Goal: Task Accomplishment & Management: Use online tool/utility

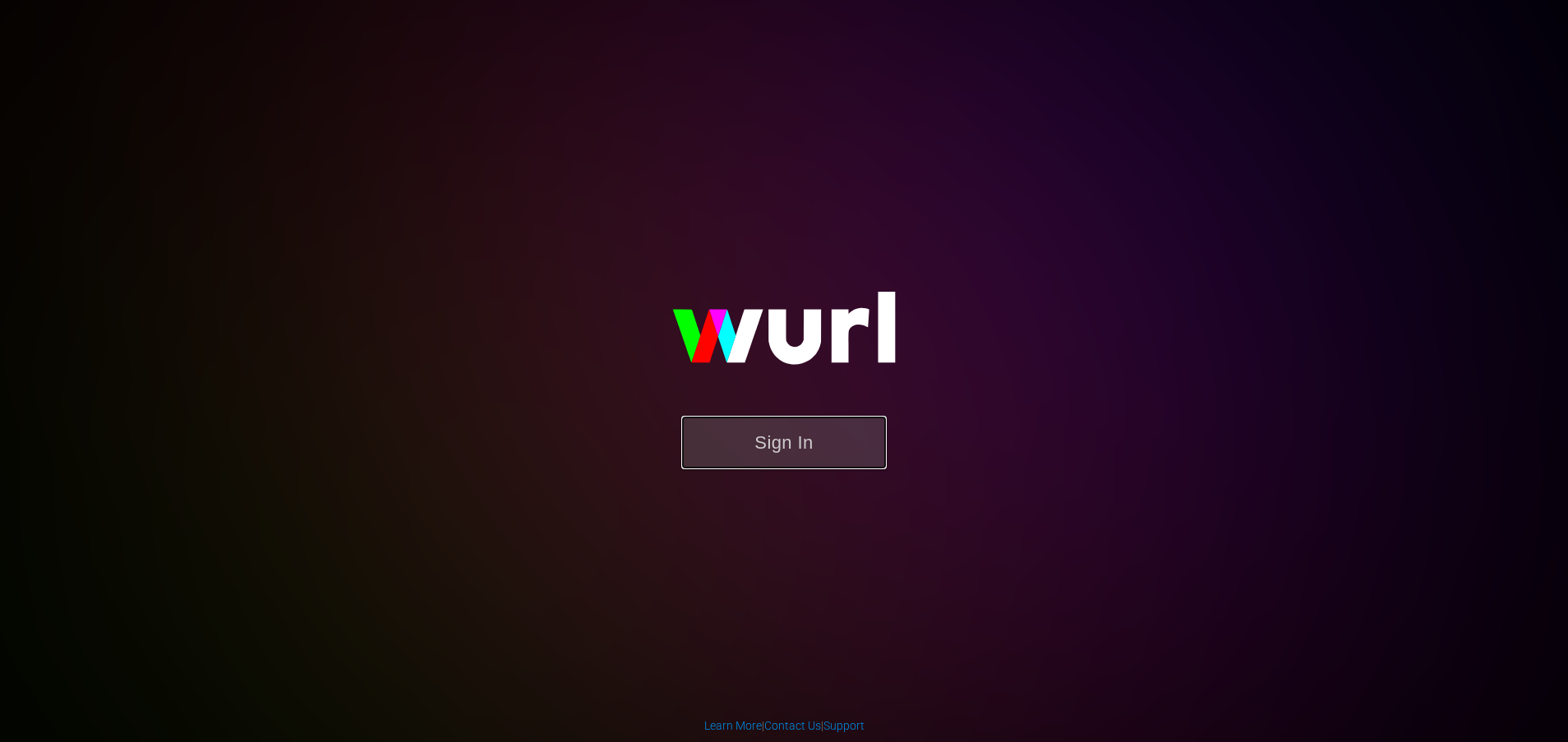
click at [808, 444] on button "Sign In" at bounding box center [784, 442] width 205 height 53
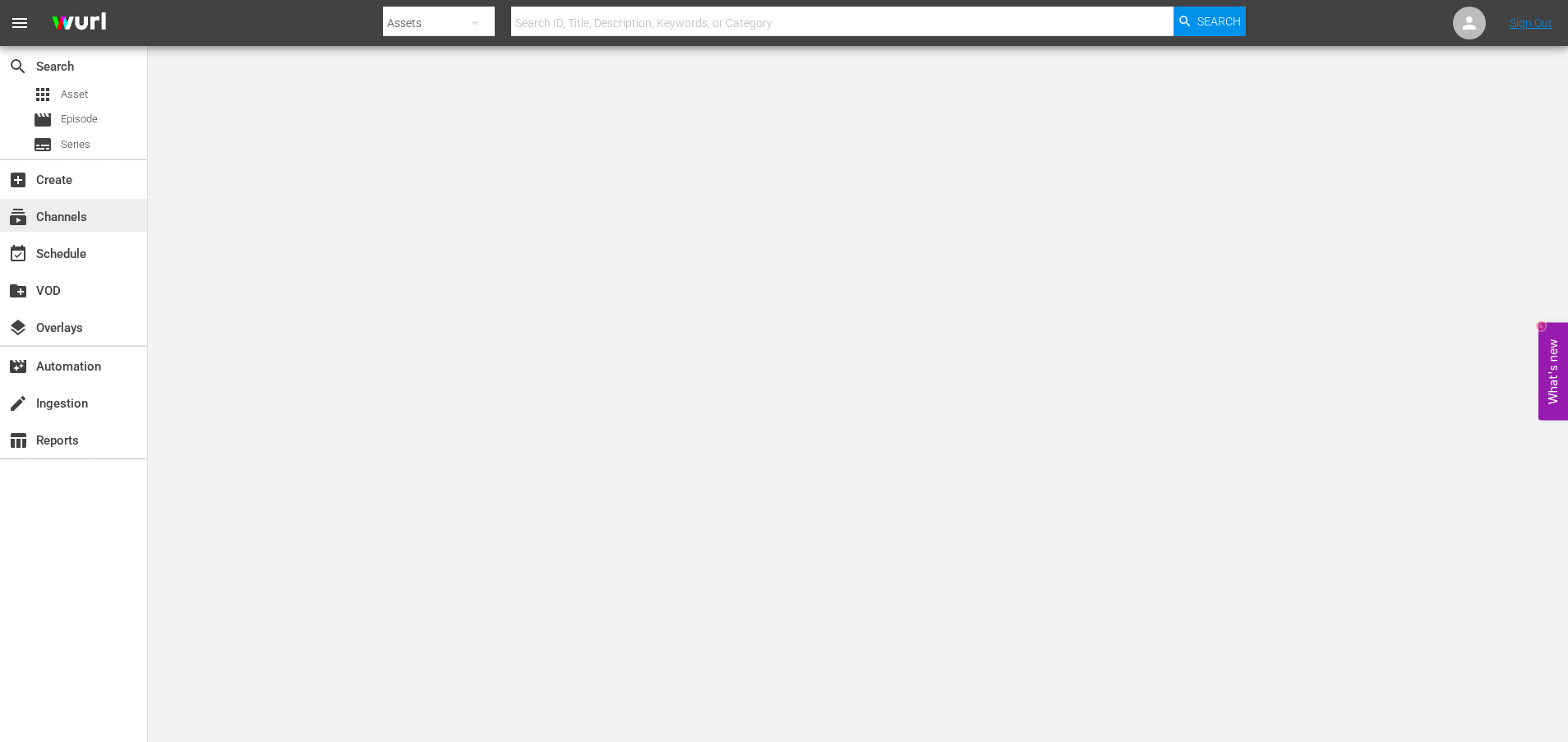
click at [82, 212] on div "subscriptions Channels" at bounding box center [46, 214] width 92 height 14
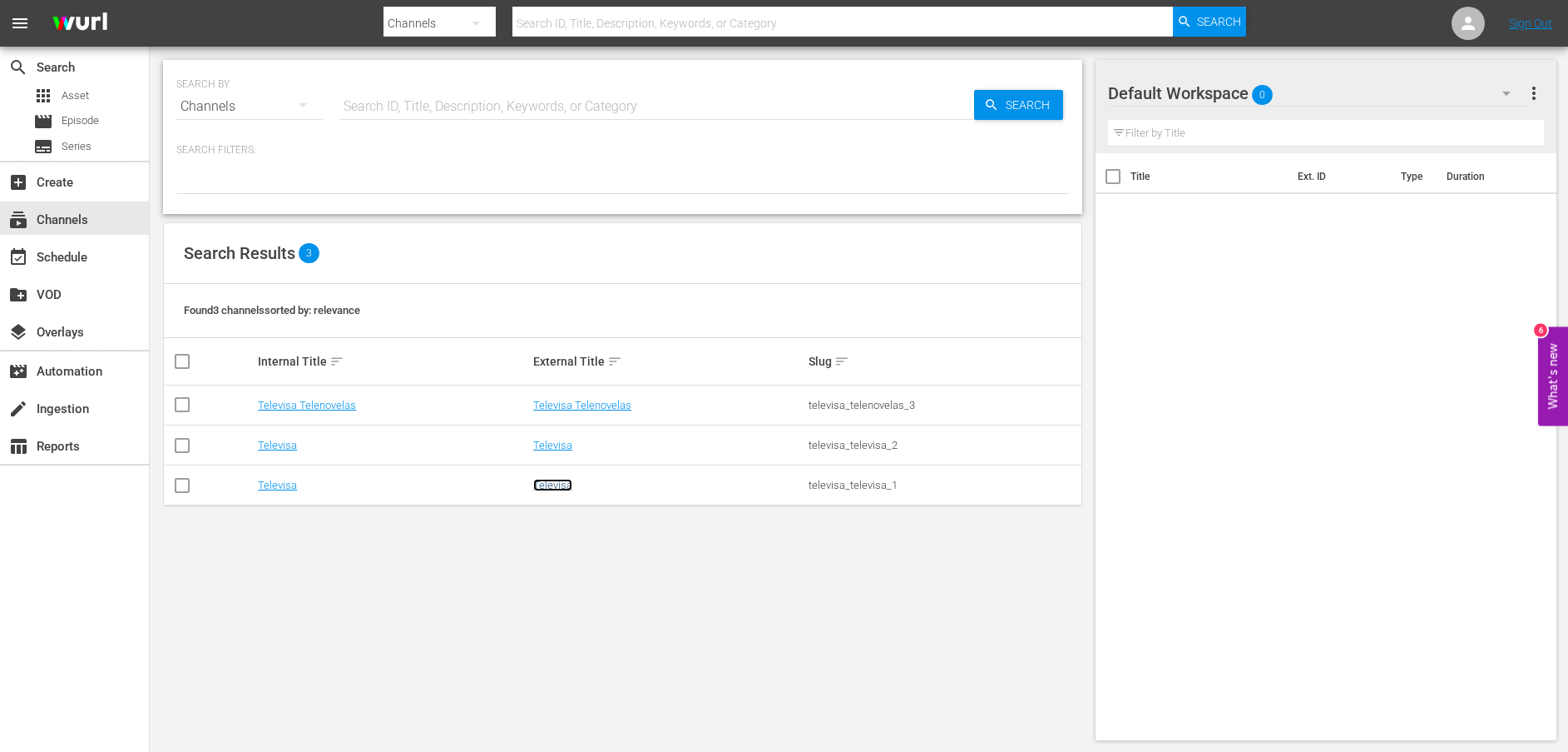
click at [562, 490] on link "Televisa" at bounding box center [552, 485] width 39 height 13
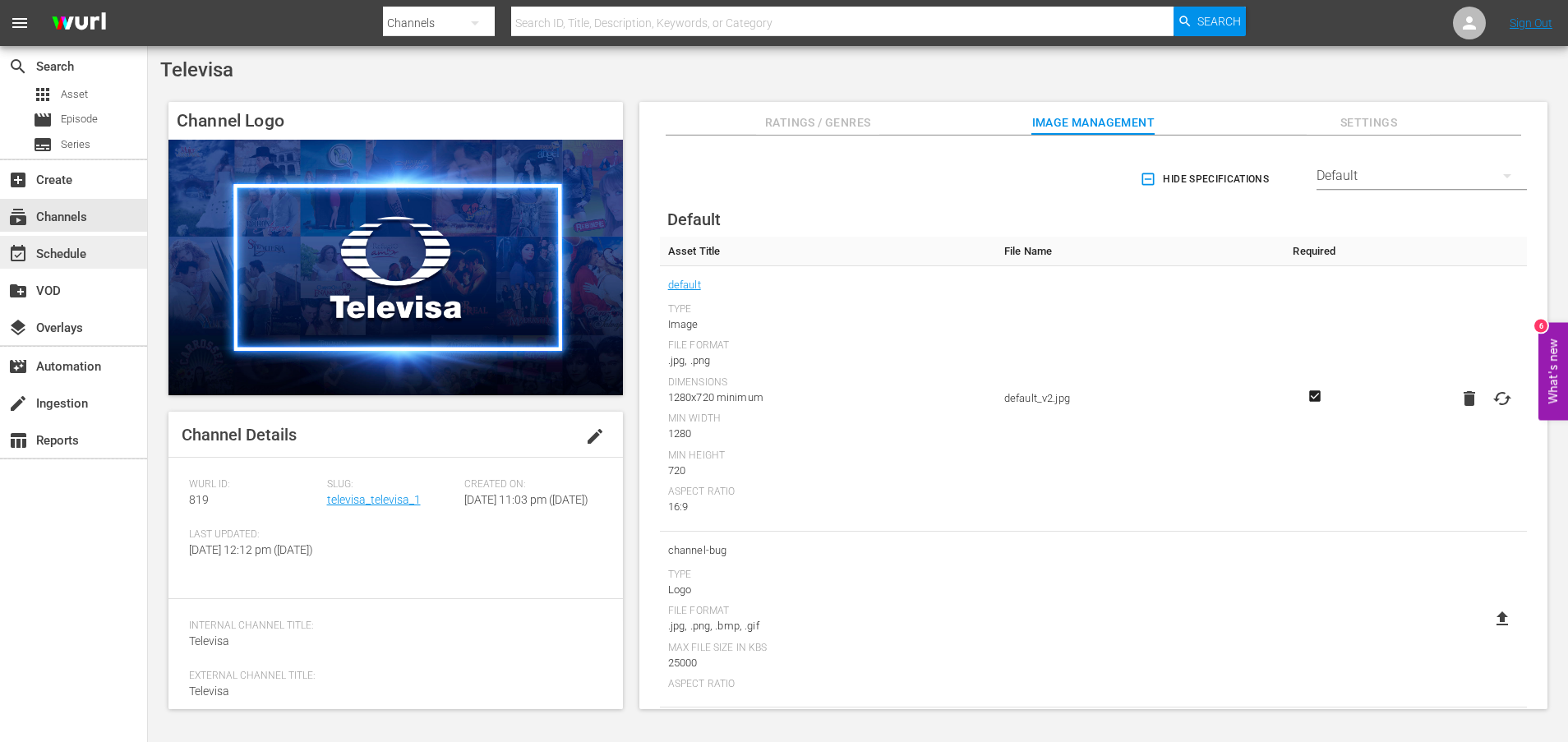
click at [71, 249] on div "event_available Schedule" at bounding box center [46, 250] width 92 height 14
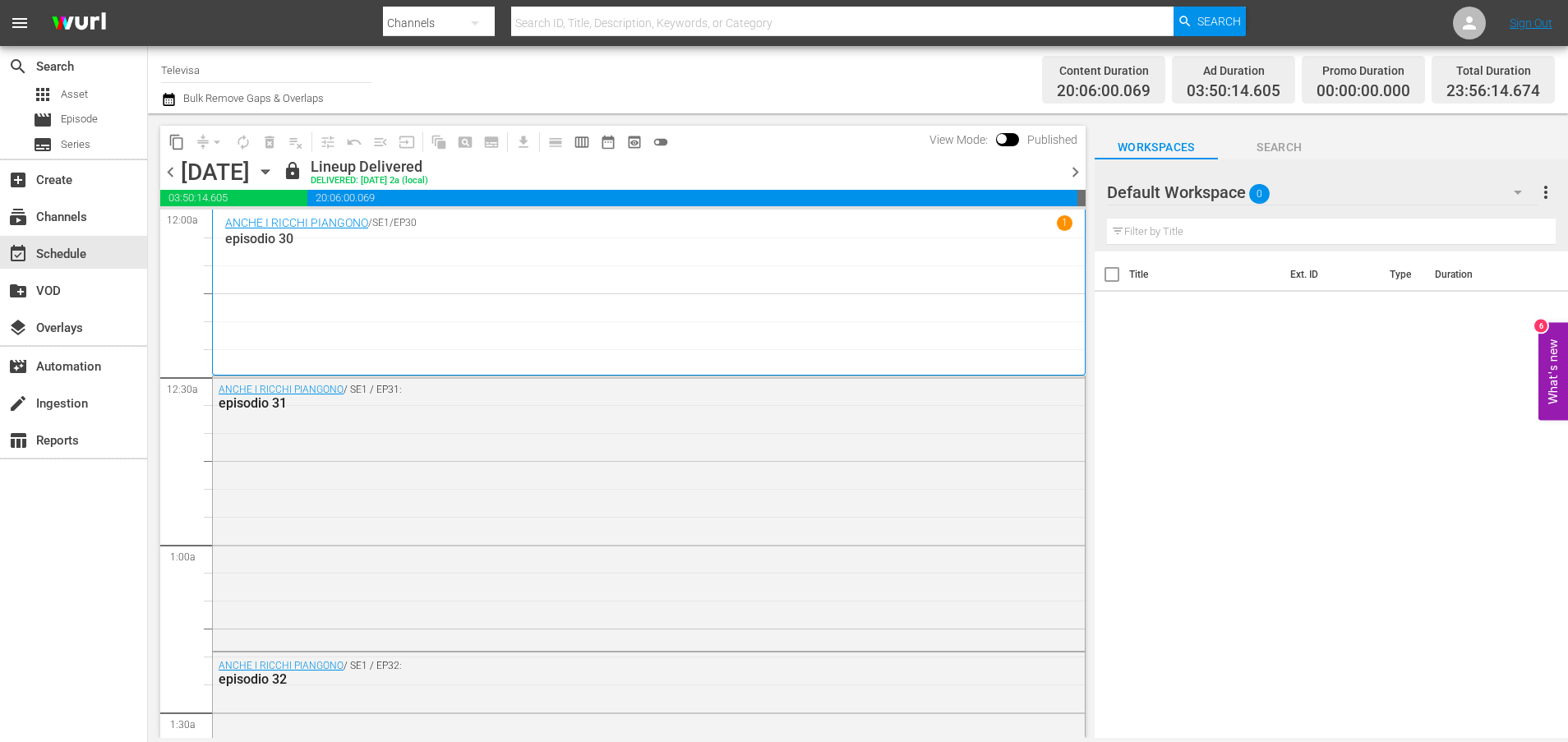
click at [274, 167] on icon "button" at bounding box center [265, 171] width 18 height 18
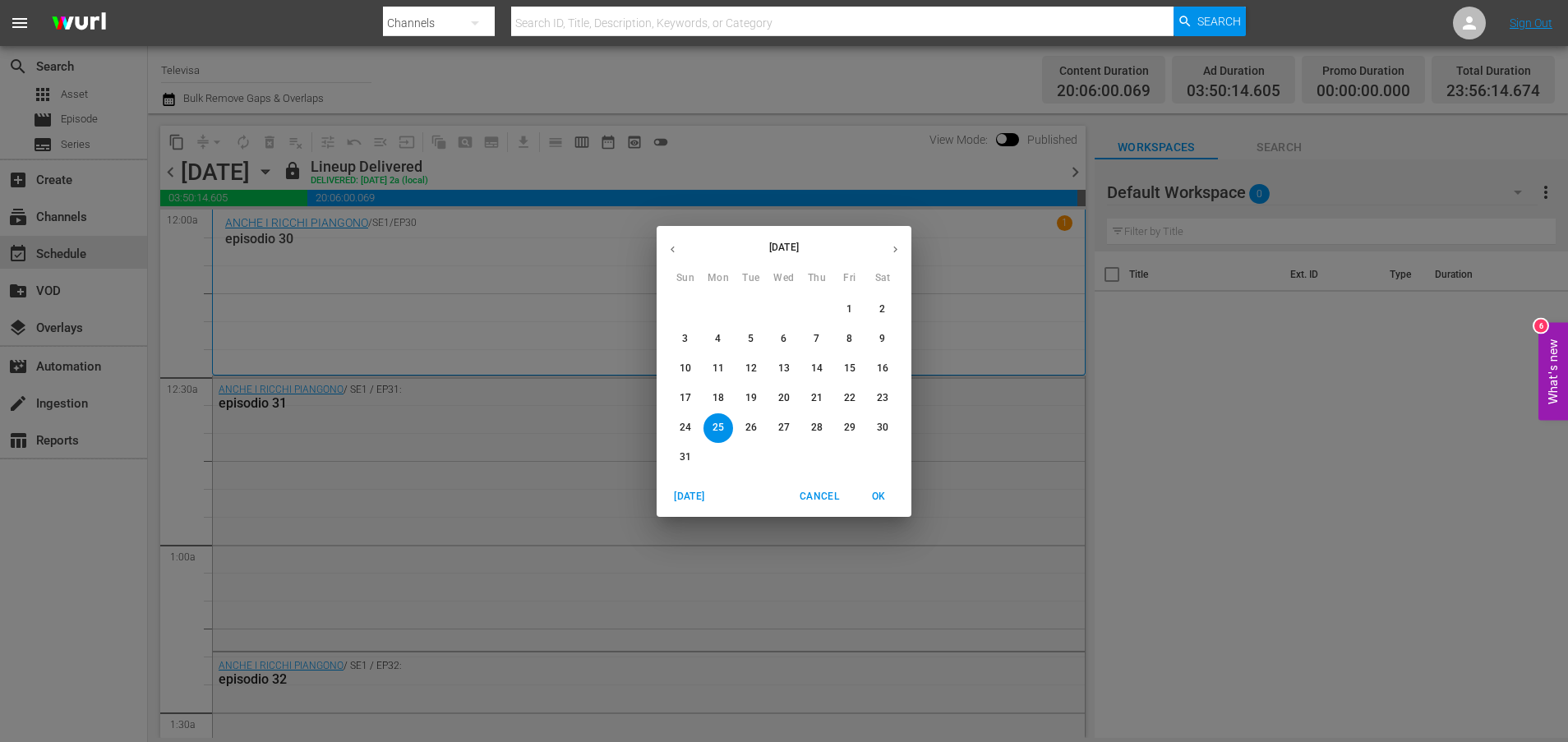
click at [690, 451] on p "31" at bounding box center [685, 456] width 11 height 14
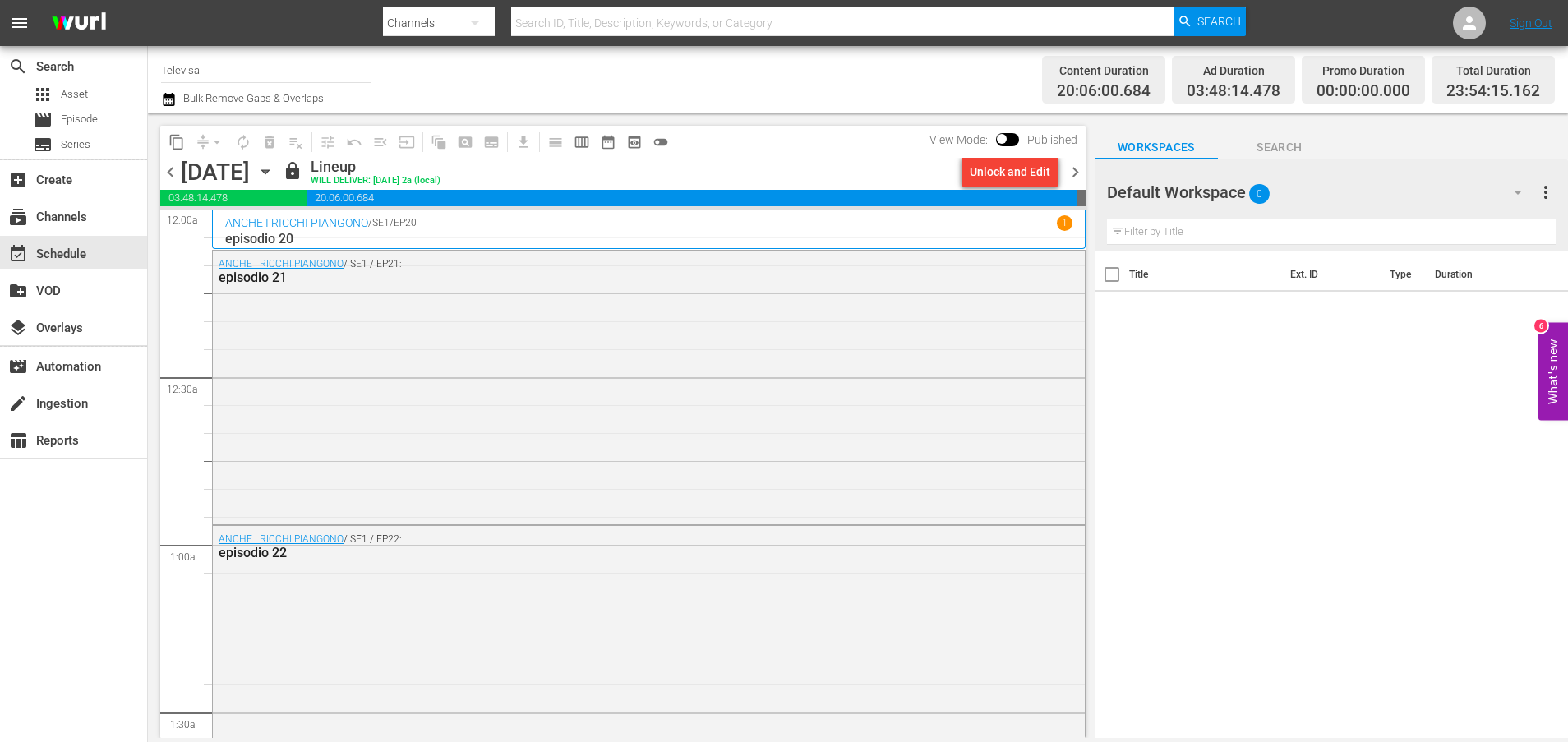
click at [274, 171] on icon "button" at bounding box center [265, 171] width 18 height 18
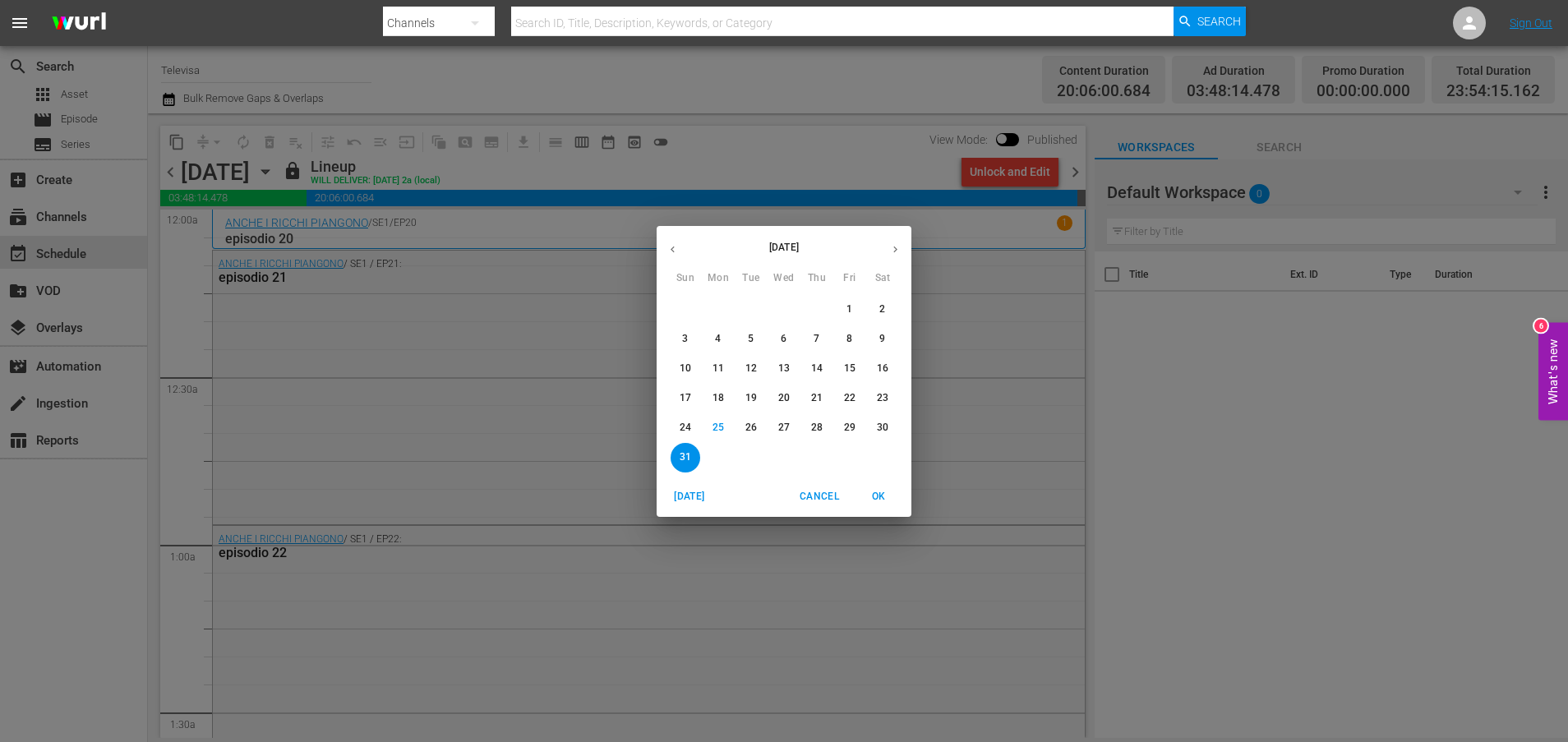
click at [896, 255] on icon "button" at bounding box center [895, 249] width 12 height 12
click at [725, 307] on span "1" at bounding box center [718, 309] width 30 height 14
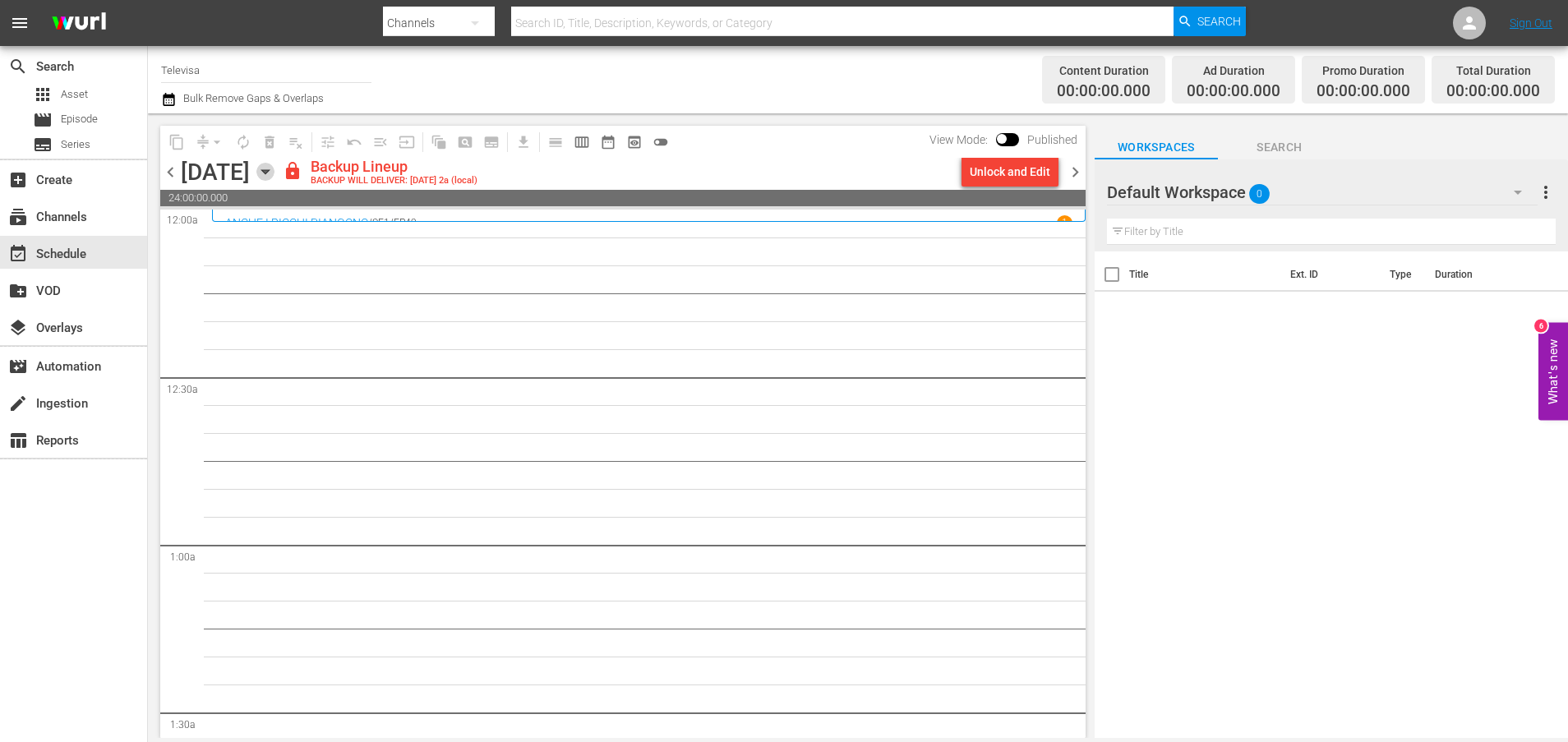
click at [274, 173] on icon "button" at bounding box center [265, 171] width 18 height 18
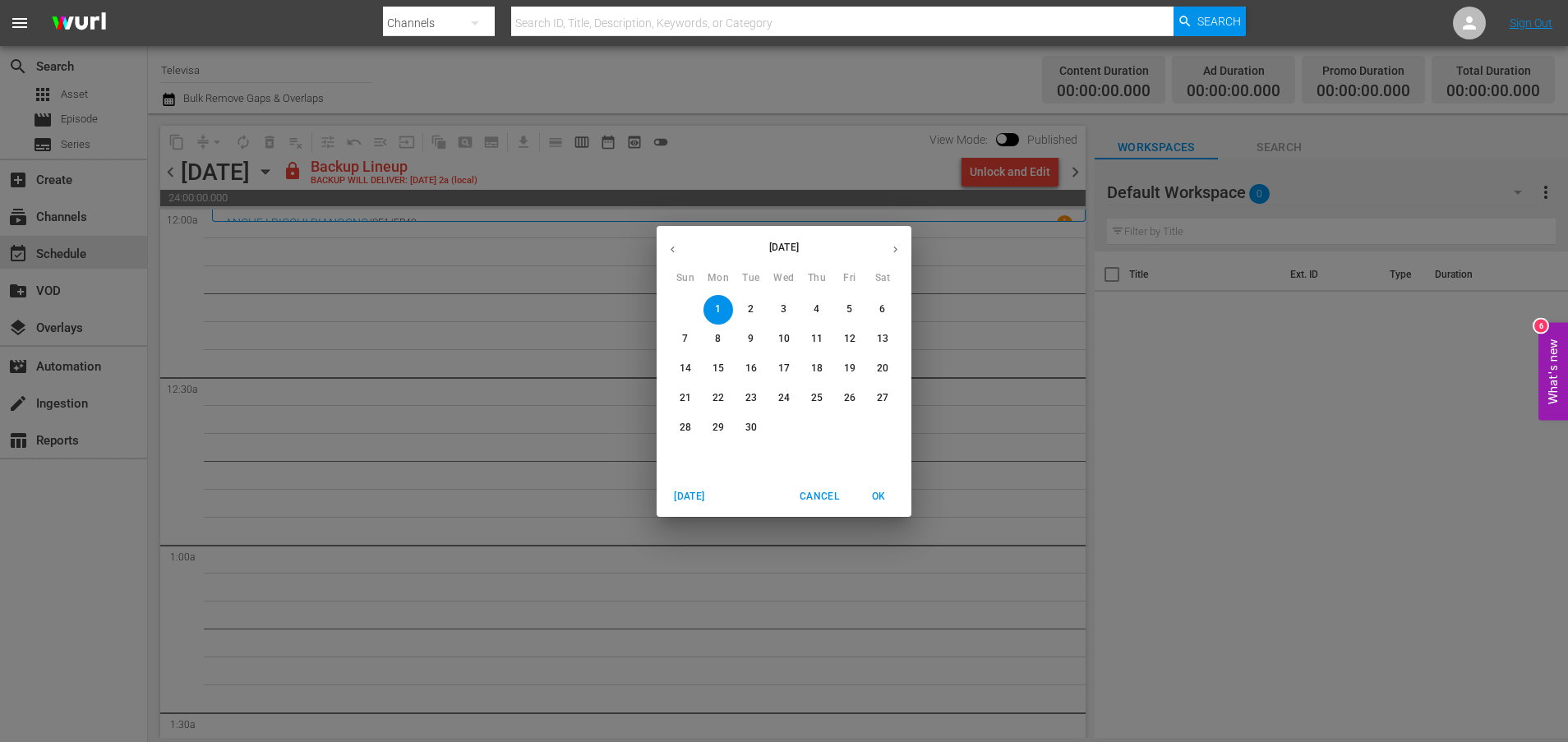
click at [677, 254] on icon "button" at bounding box center [673, 249] width 12 height 12
click at [690, 457] on p "31" at bounding box center [685, 456] width 11 height 14
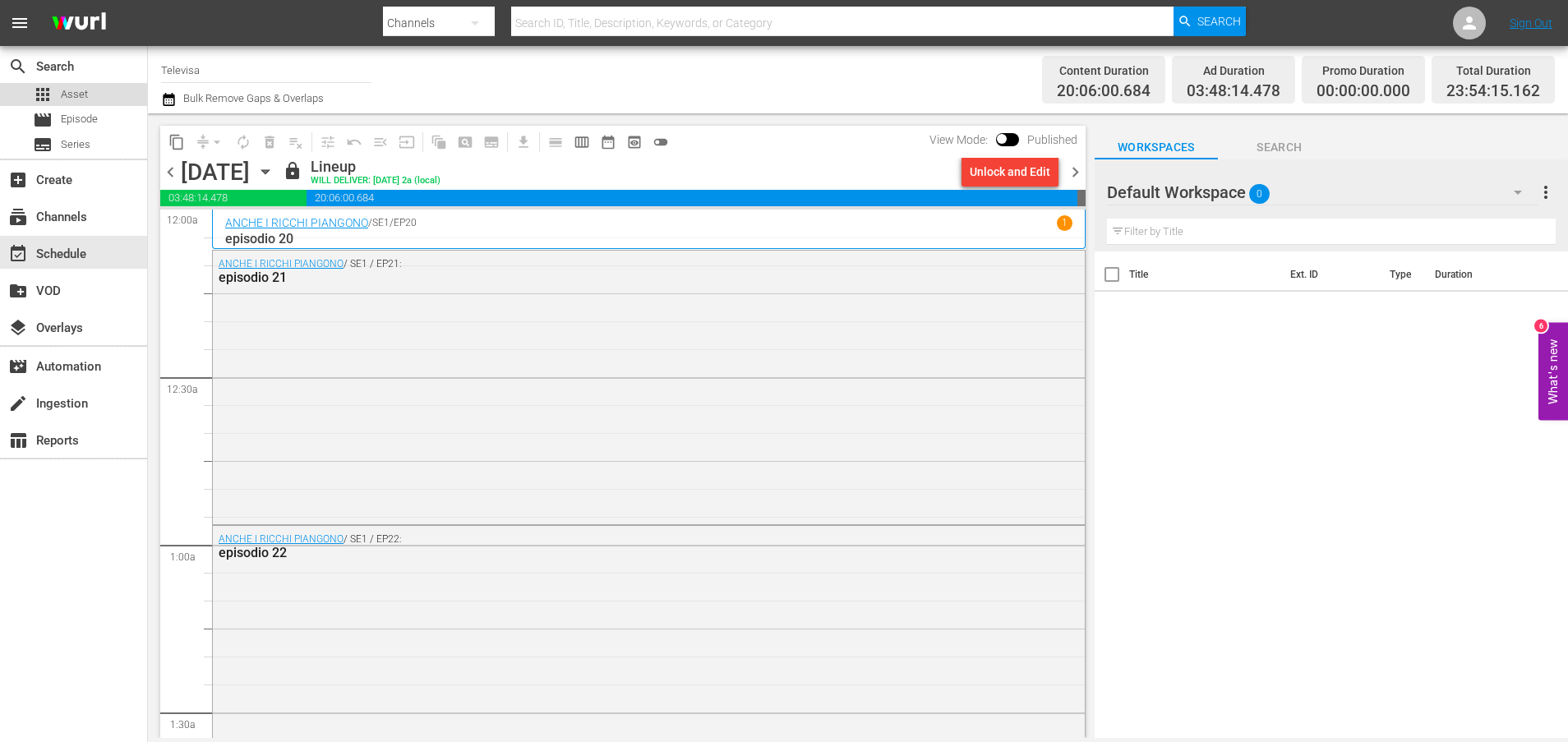
click at [71, 95] on span "Asset" at bounding box center [75, 94] width 27 height 16
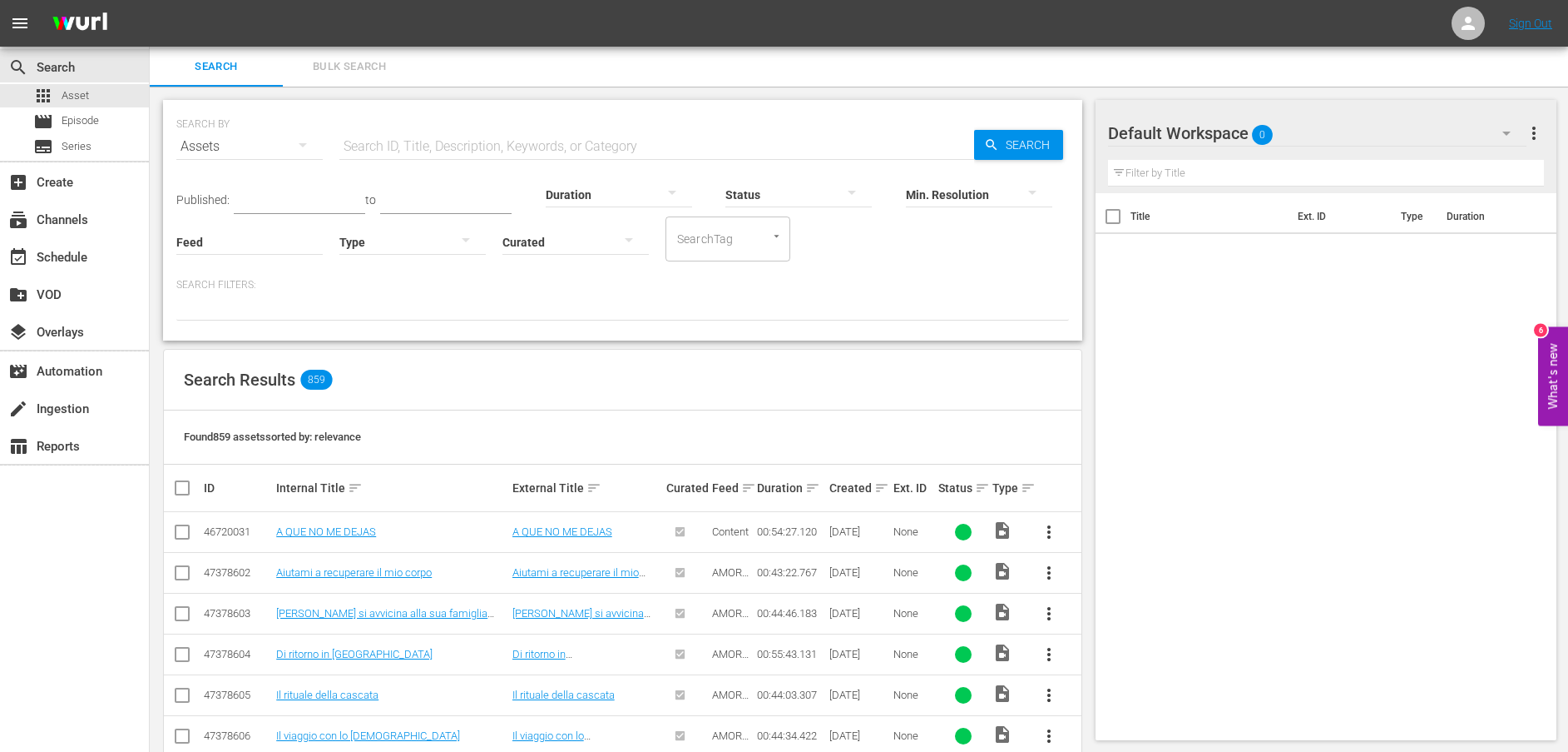
drag, startPoint x: 413, startPoint y: 148, endPoint x: 502, endPoint y: 150, distance: 89.0
click at [413, 148] on input "text" at bounding box center [657, 146] width 635 height 40
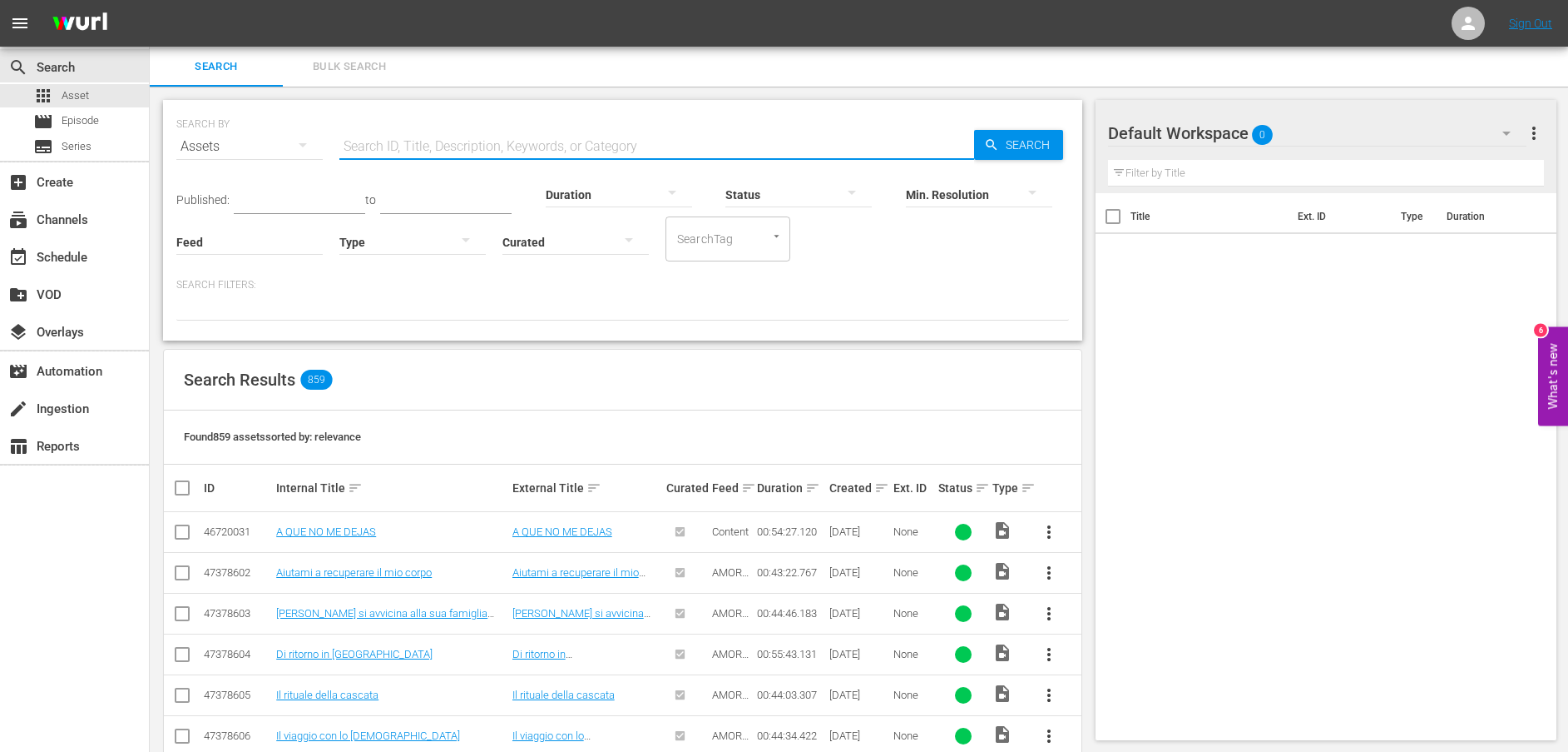
paste input "Abbiamo bisogno di Katia"
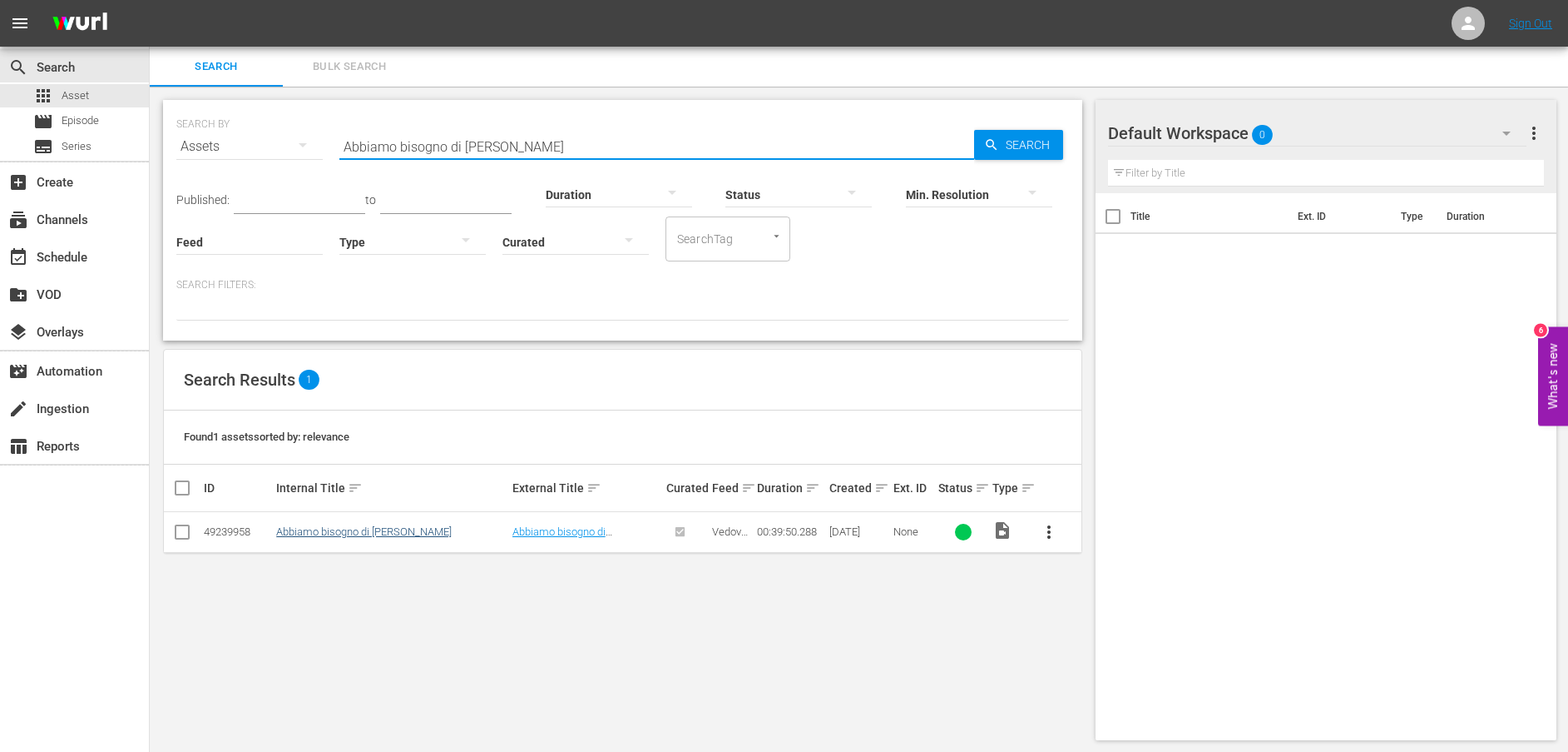
type input "Abbiamo bisogno di Katia"
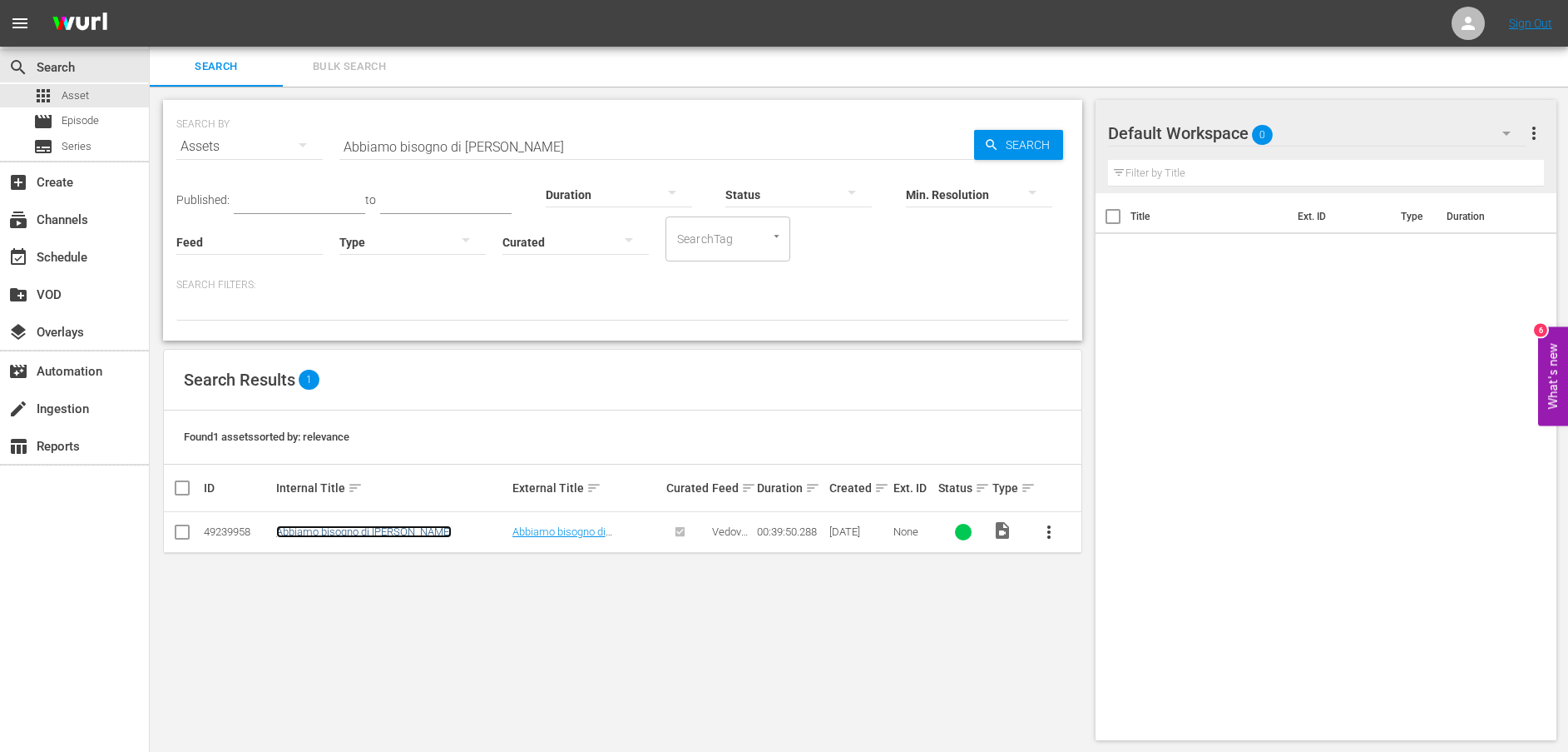
click at [344, 538] on link "Abbiamo bisogno di Katia" at bounding box center [364, 531] width 175 height 13
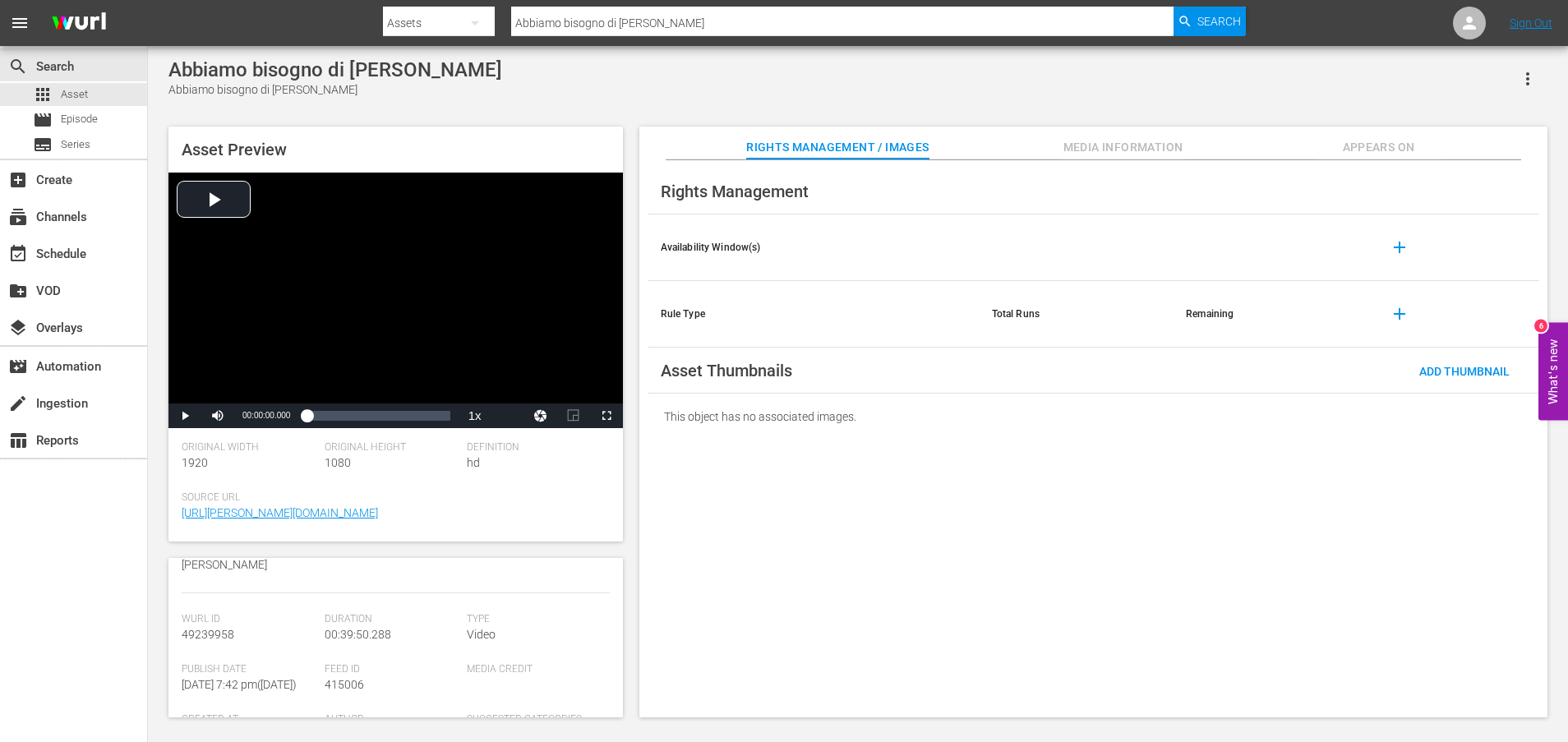
scroll to position [430, 0]
click at [290, 681] on link "https://content-partner-mrss-feeds.s3.amazonaws.com/televisa/MUJERES_DE_NEGRO_3…" at bounding box center [237, 688] width 111 height 13
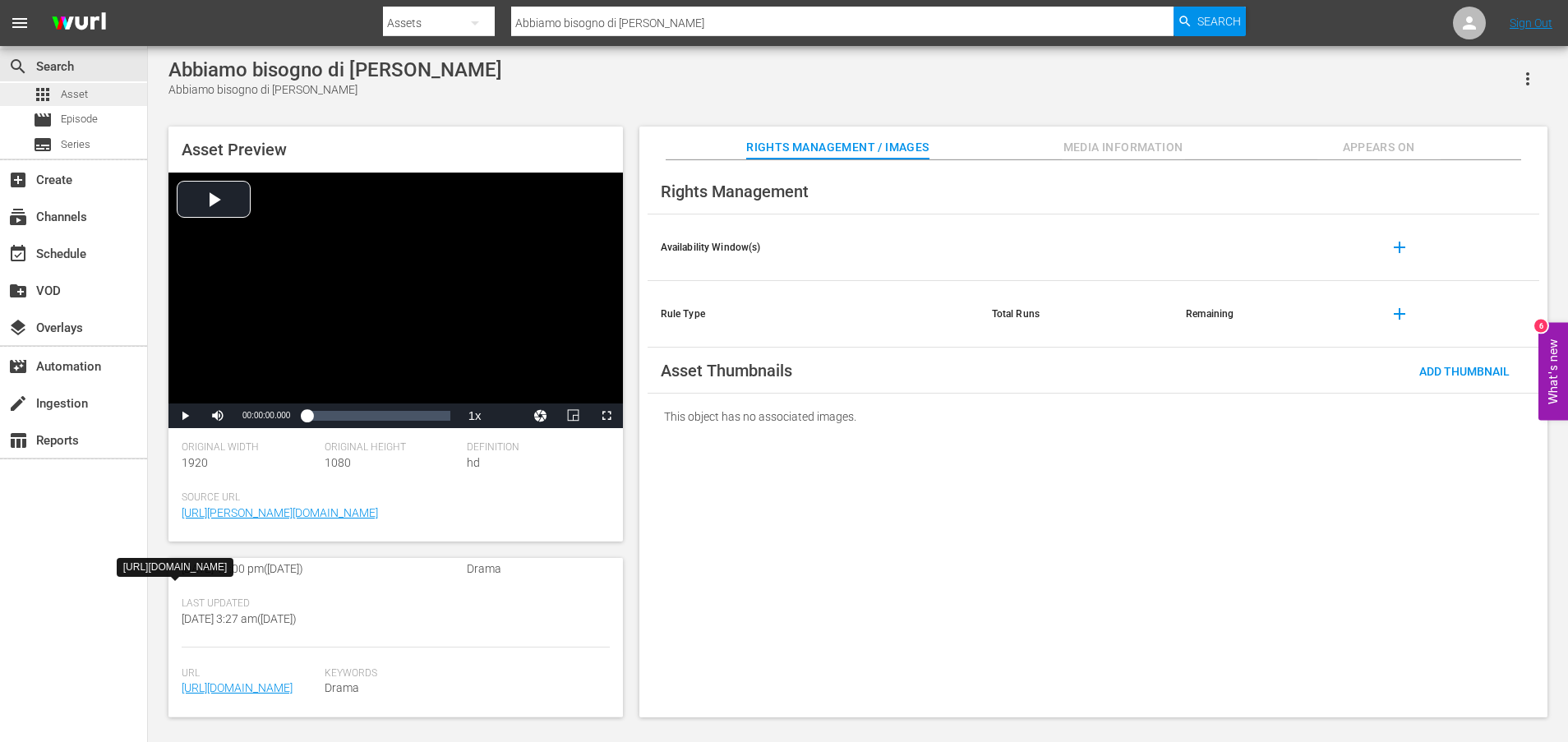
click at [90, 93] on div "apps Asset" at bounding box center [74, 95] width 147 height 23
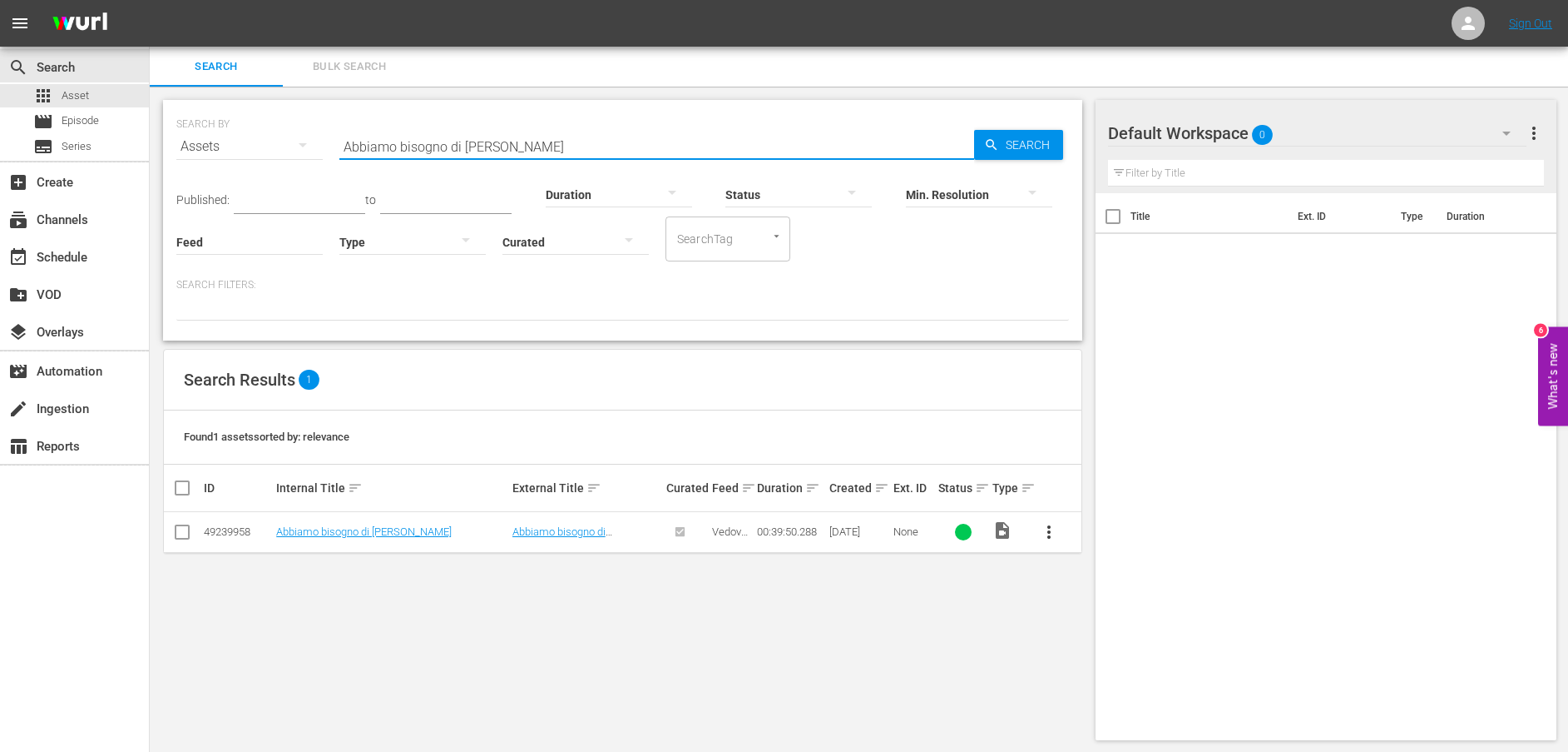
drag, startPoint x: 577, startPoint y: 149, endPoint x: 270, endPoint y: 147, distance: 307.0
click at [270, 147] on div "SEARCH BY Search By Assets Search ID, Title, Description, Keywords, or Category…" at bounding box center [622, 136] width 893 height 60
paste input "Vecchie conoscenze"
type input "Vecchie conoscenze"
click at [1012, 146] on span "Search" at bounding box center [1031, 144] width 64 height 30
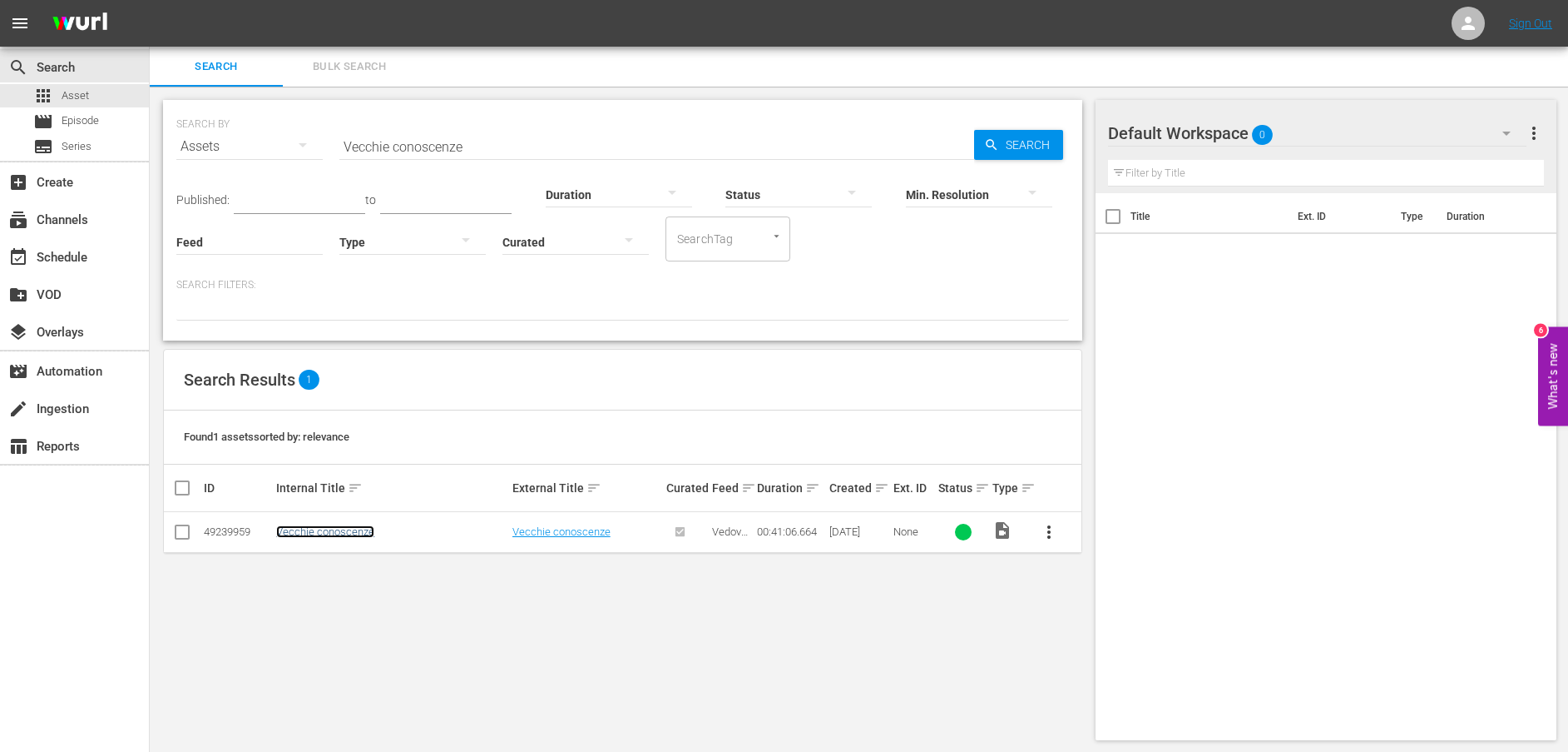
click at [334, 534] on link "Vecchie conoscenze" at bounding box center [325, 531] width 98 height 13
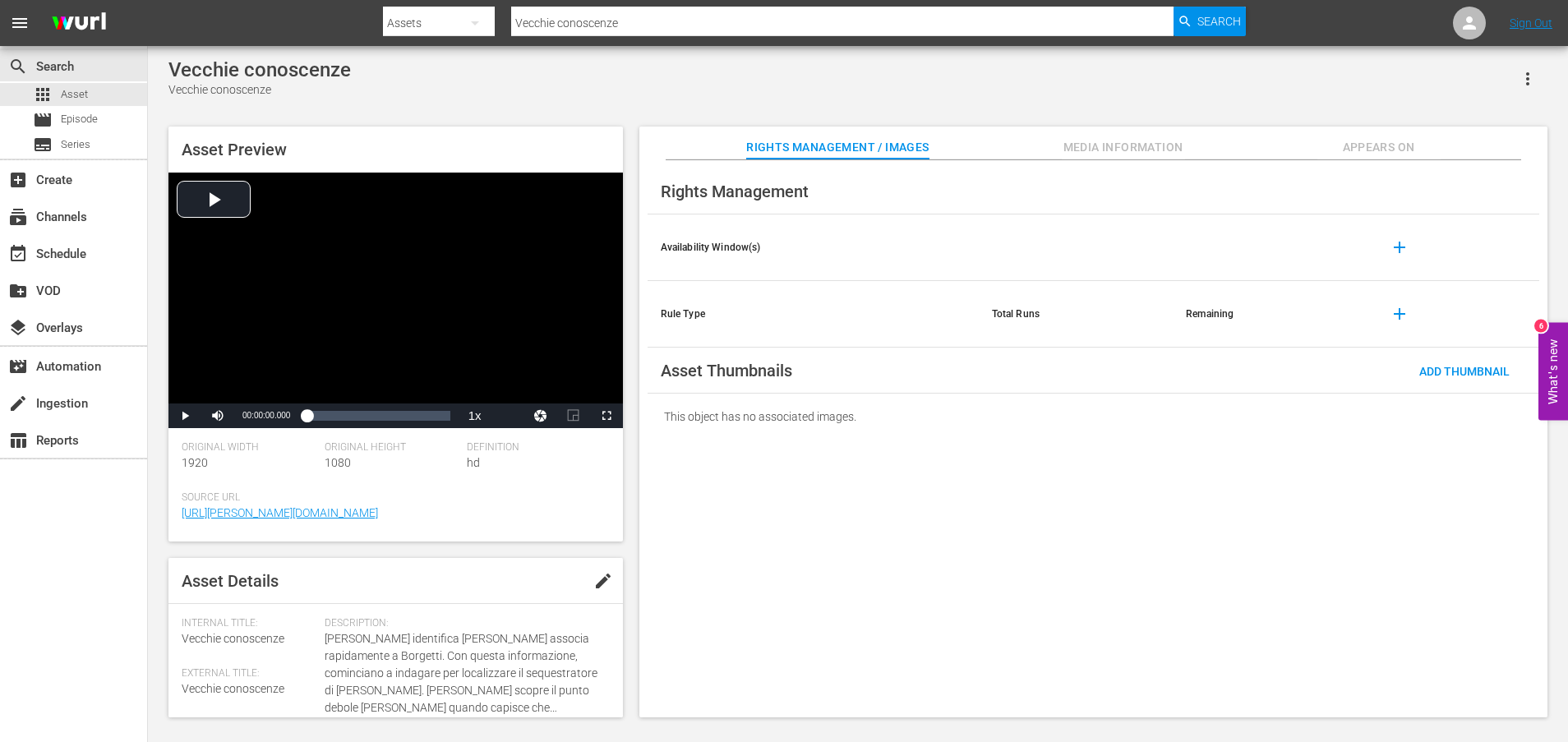
scroll to position [430, 0]
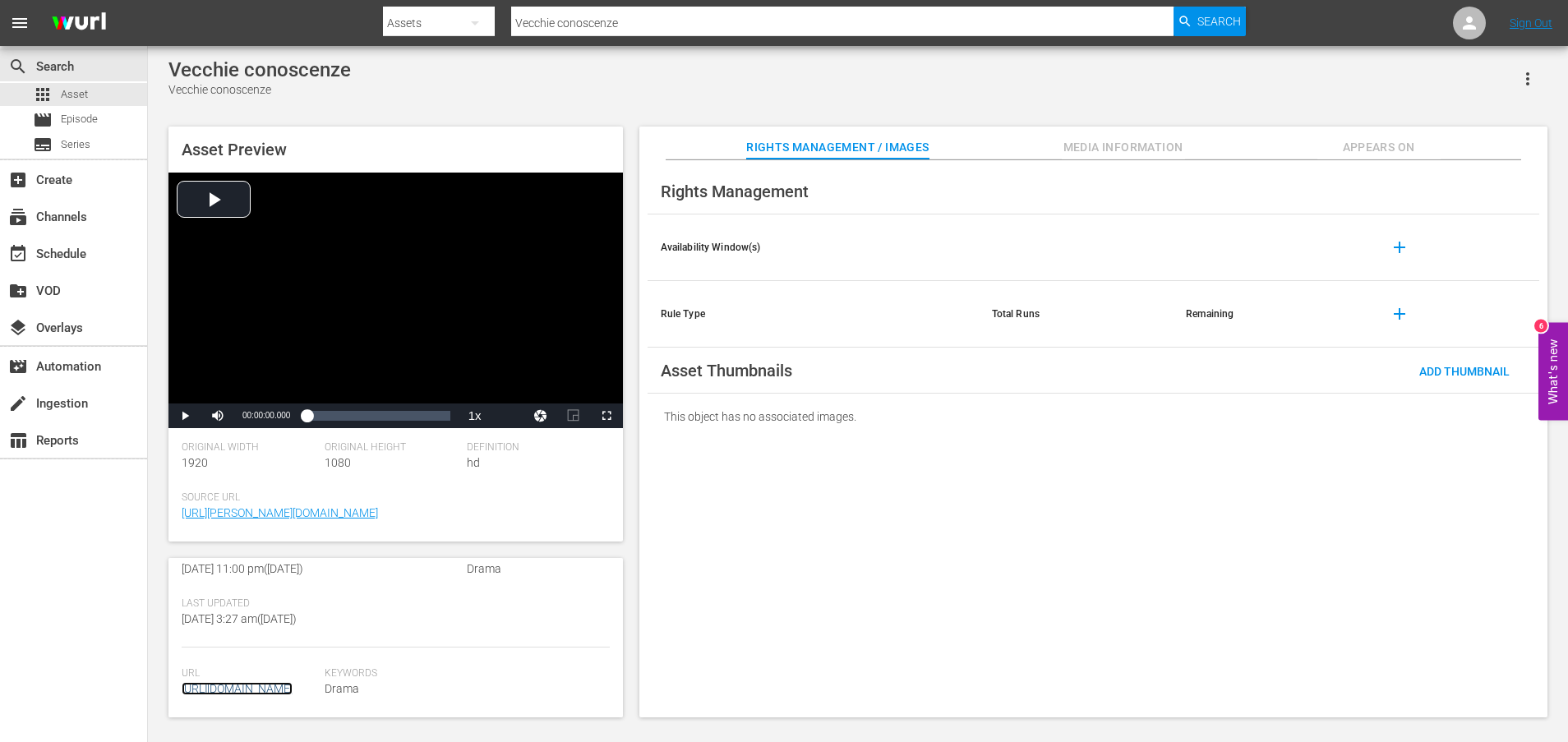
click at [281, 682] on link "https://content-partner-mrss-feeds.s3.amazonaws.com/televisa/MUJERES_DE_NEGRO_3…" at bounding box center [237, 689] width 111 height 13
click at [68, 96] on span "Asset" at bounding box center [75, 94] width 27 height 16
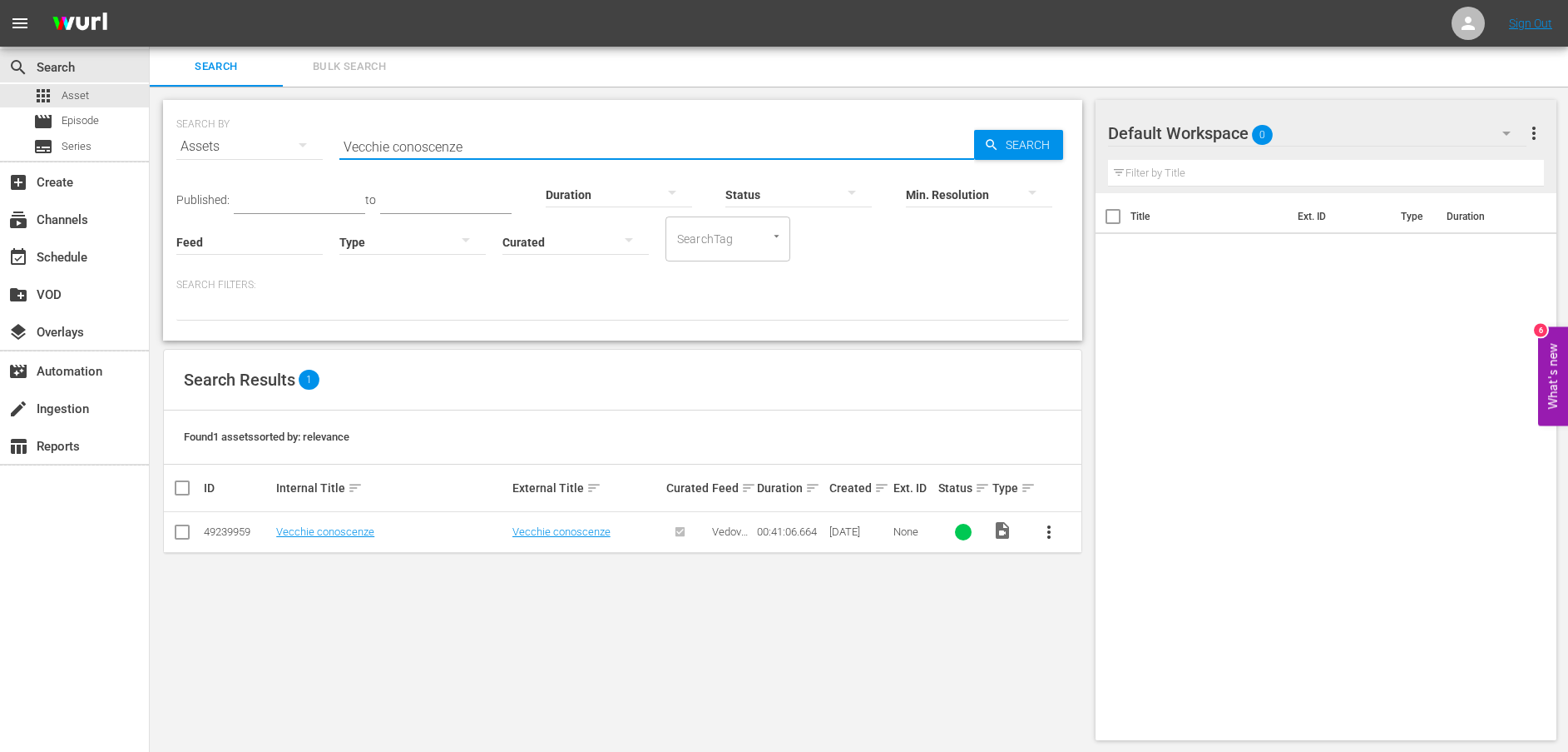
drag, startPoint x: 500, startPoint y: 142, endPoint x: 311, endPoint y: 140, distance: 189.0
click at [311, 140] on div "SEARCH BY Search By Assets Search ID, Title, Description, Keywords, or Category…" at bounding box center [622, 136] width 893 height 60
paste input "Tatuaggi"
type input "Tatuaggi"
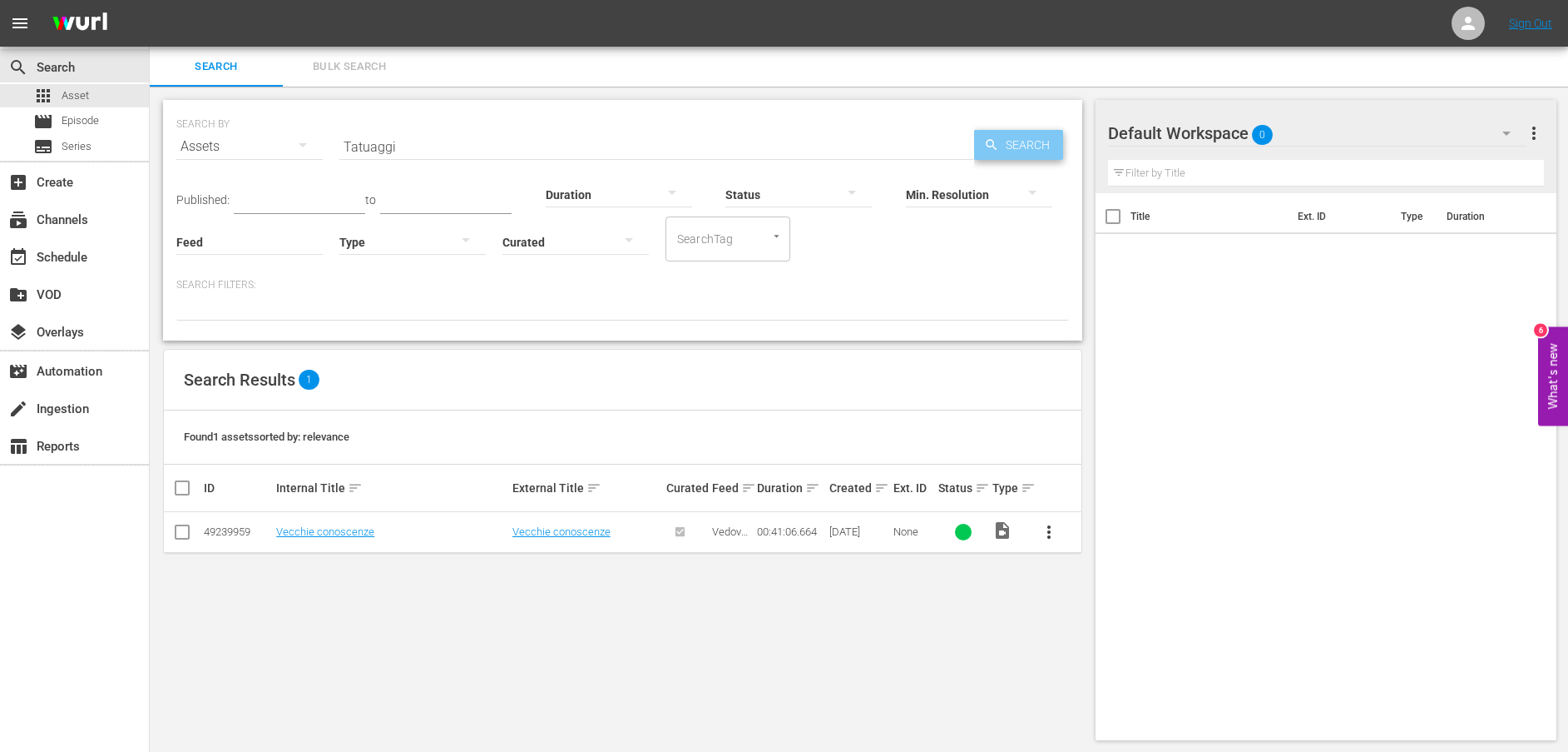
click at [1011, 136] on span "Search" at bounding box center [1031, 144] width 64 height 30
click at [309, 530] on link "Tatuaggi" at bounding box center [297, 531] width 41 height 13
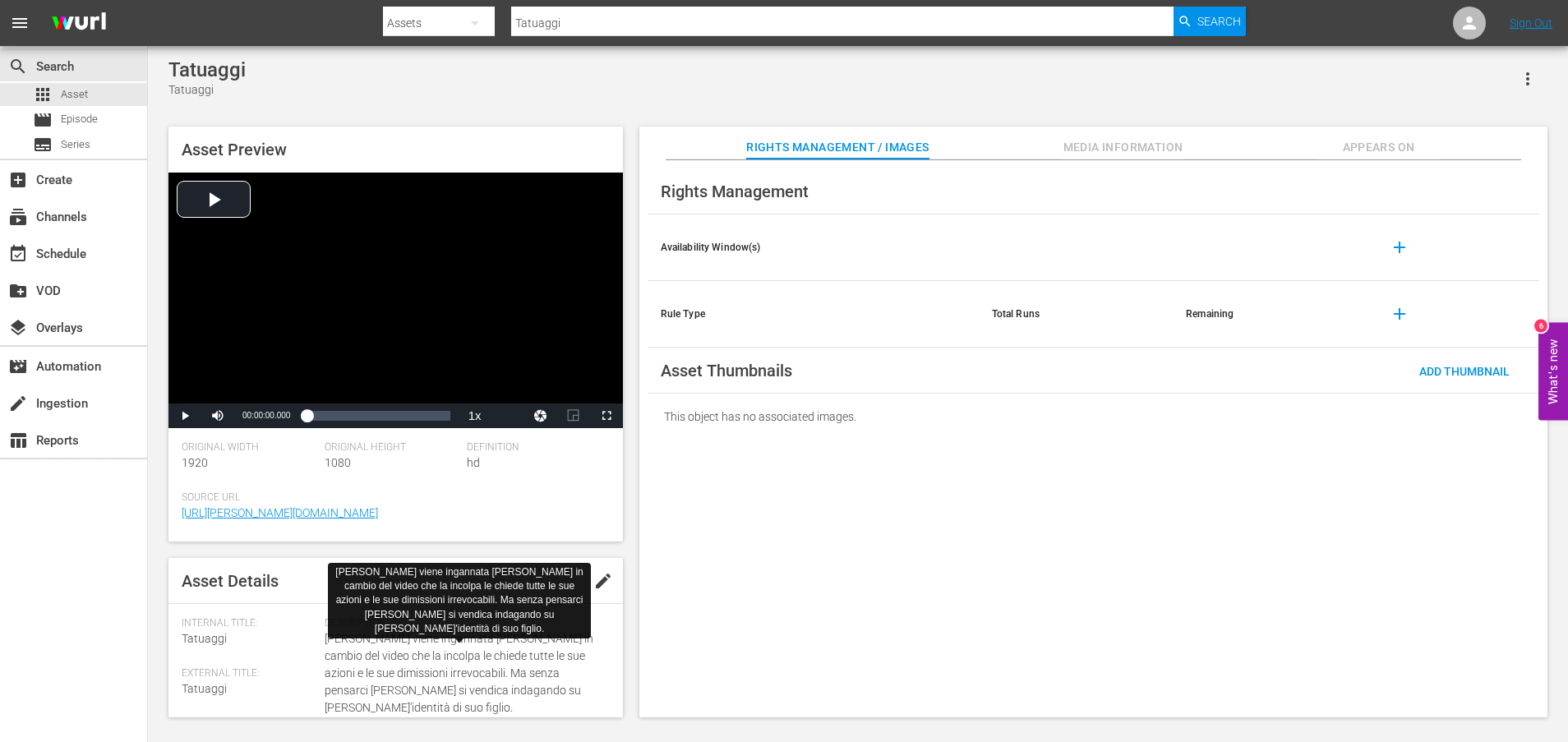
scroll to position [413, 0]
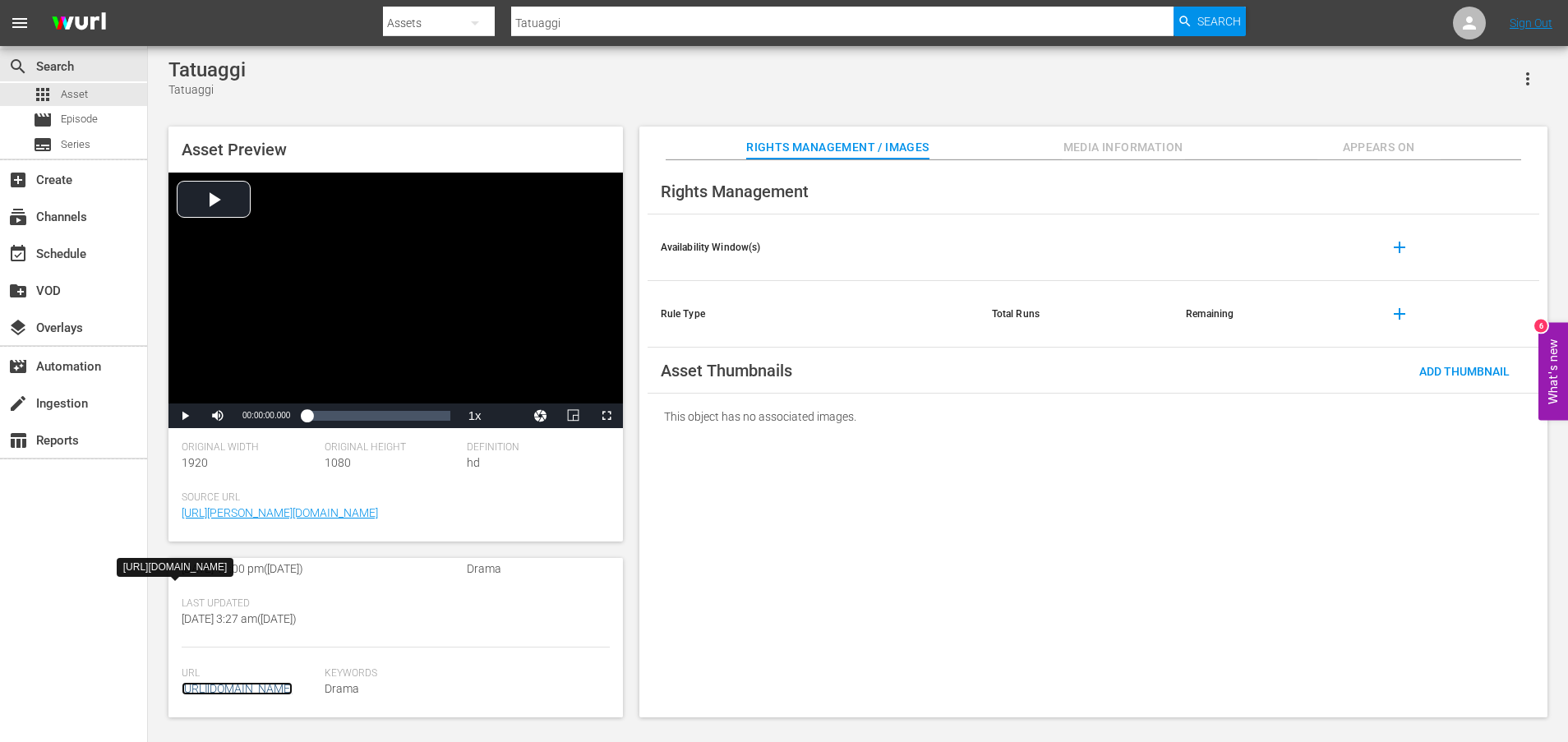
click at [267, 682] on link "https://content-partner-mrss-feeds.s3.amazonaws.com/televisa/MUJERES_DE_NEGRO_3…" at bounding box center [237, 689] width 111 height 13
click at [77, 95] on span "Asset" at bounding box center [75, 94] width 27 height 16
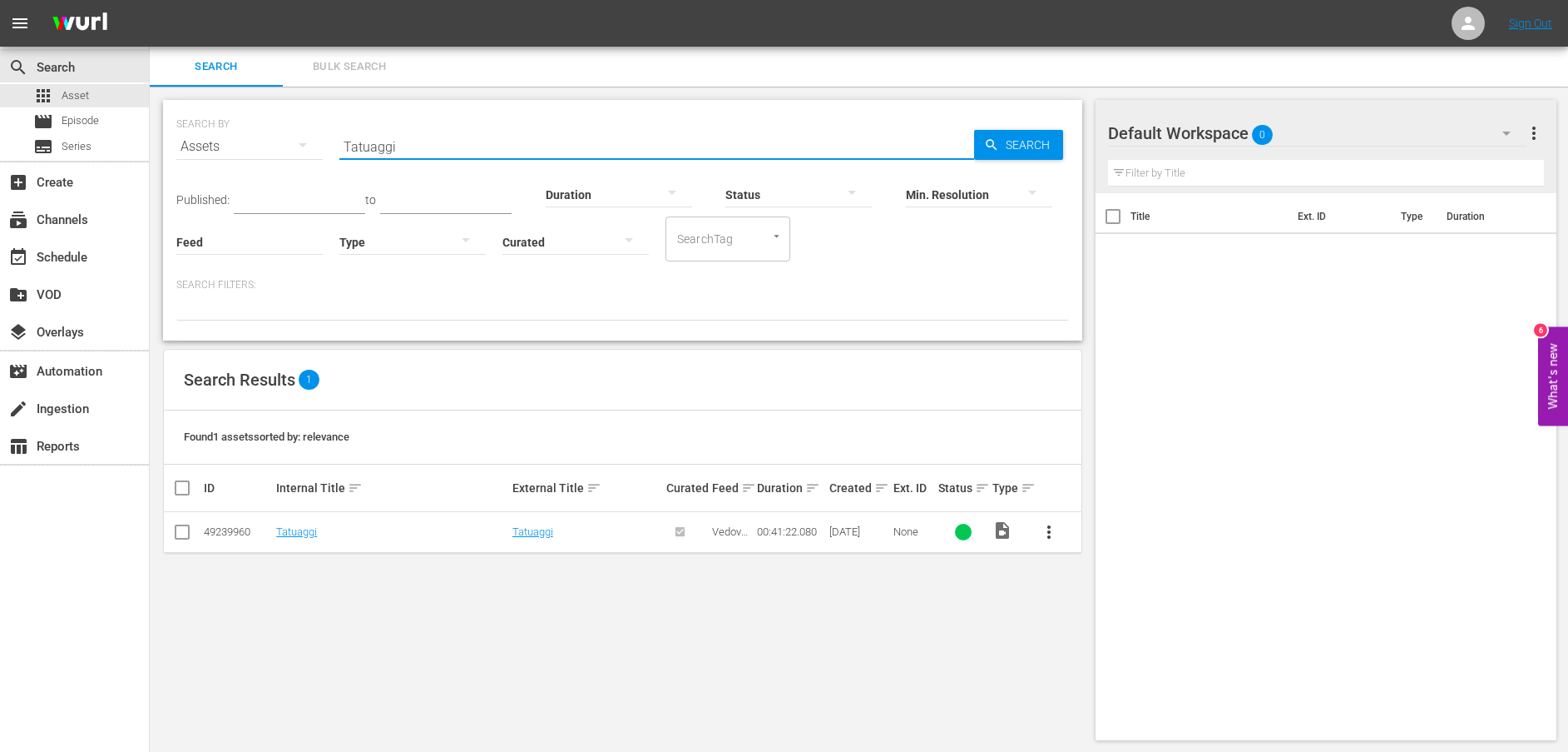
drag, startPoint x: 235, startPoint y: 146, endPoint x: 212, endPoint y: 146, distance: 23.0
click at [212, 146] on div "SEARCH BY Search By Assets Search ID, Title, Description, Keywords, or Category…" at bounding box center [622, 136] width 893 height 60
paste input "Dimissioni"
type input "Dimissioni"
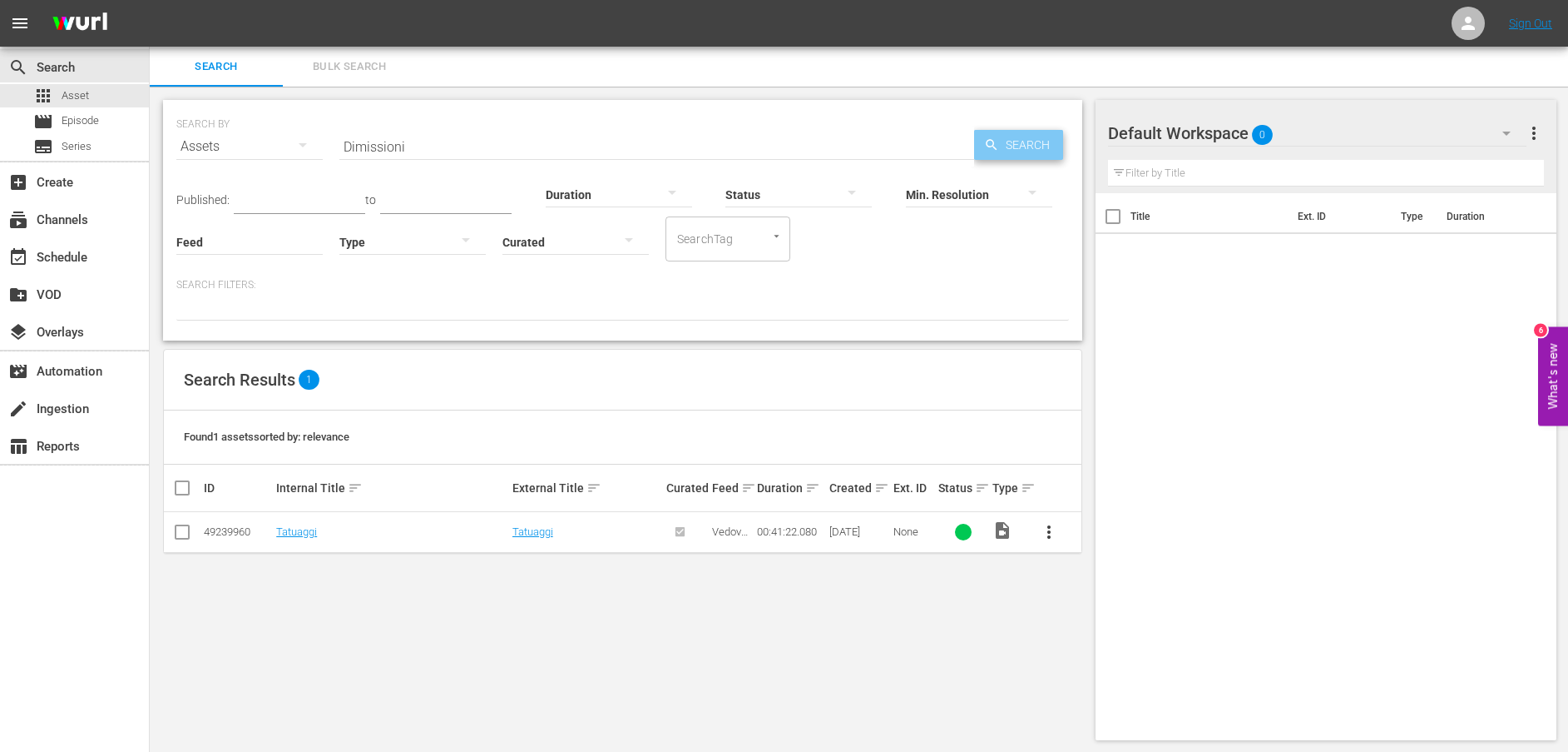
drag, startPoint x: 1061, startPoint y: 147, endPoint x: 1051, endPoint y: 147, distance: 10.0
click at [1061, 147] on span "Search" at bounding box center [1031, 144] width 64 height 30
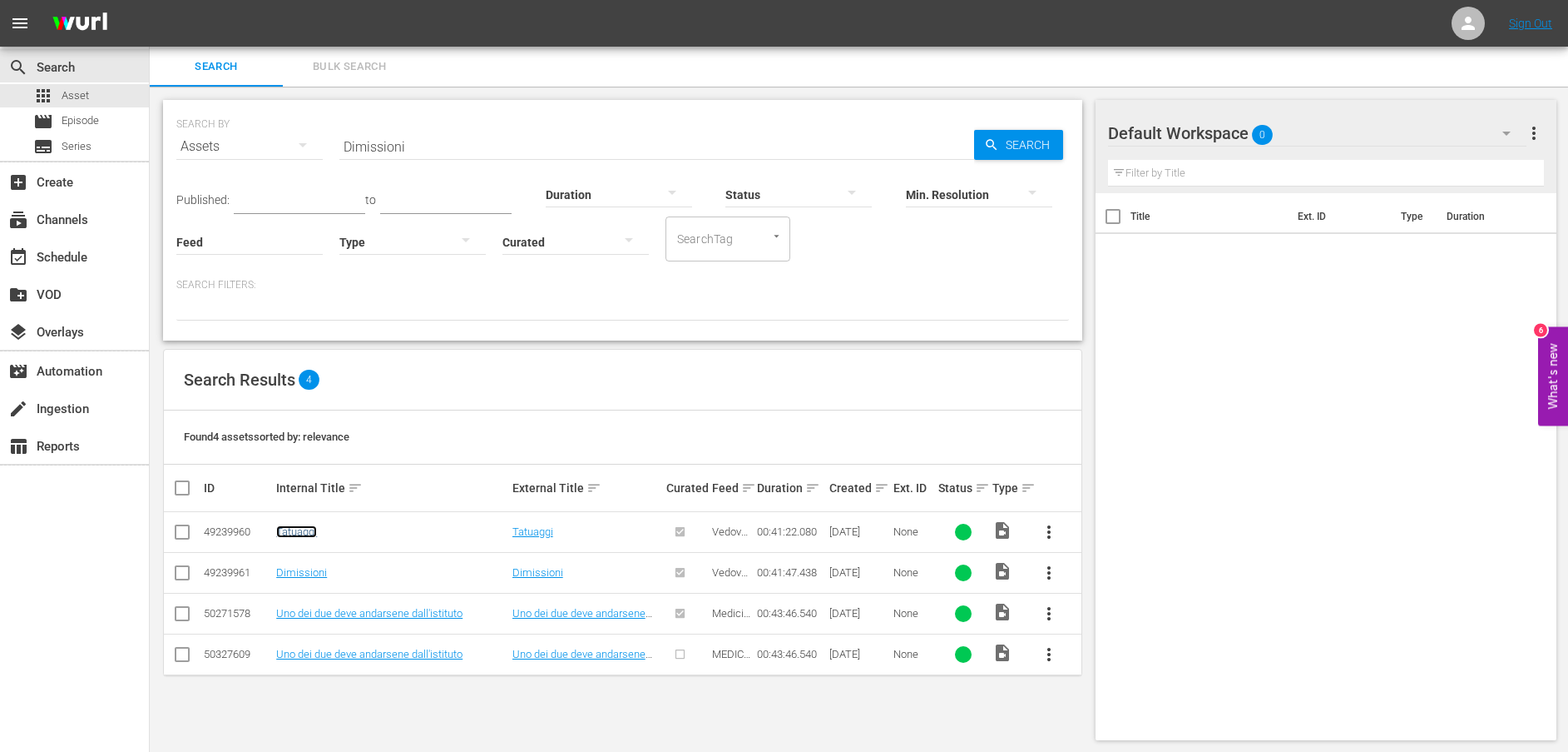
click at [304, 532] on link "Tatuaggi" at bounding box center [297, 531] width 41 height 13
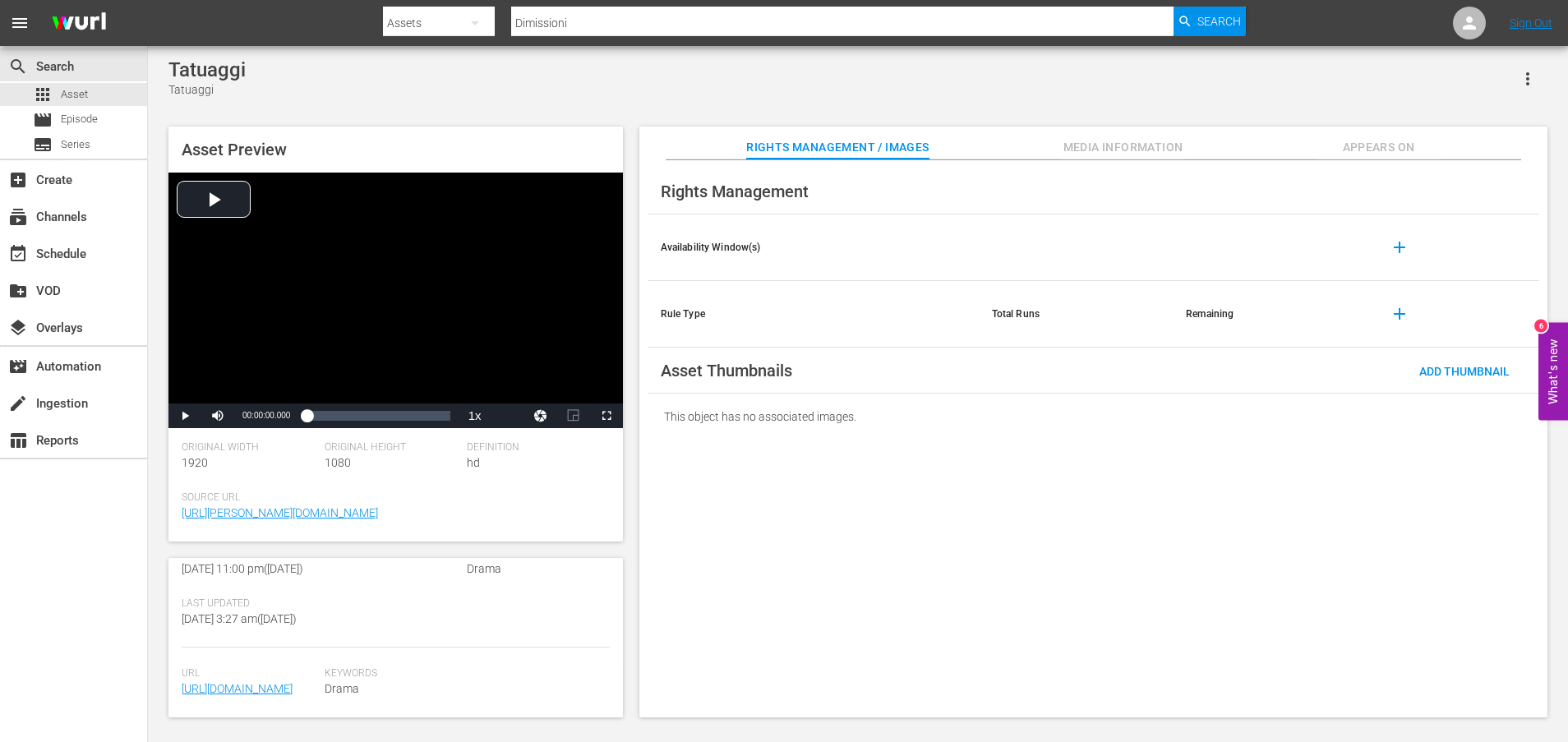
scroll to position [413, 0]
click at [266, 682] on link "https://content-partner-mrss-feeds.s3.amazonaws.com/televisa/MUJERES_DE_NEGRO_3…" at bounding box center [237, 689] width 111 height 13
